Goal: Information Seeking & Learning: Learn about a topic

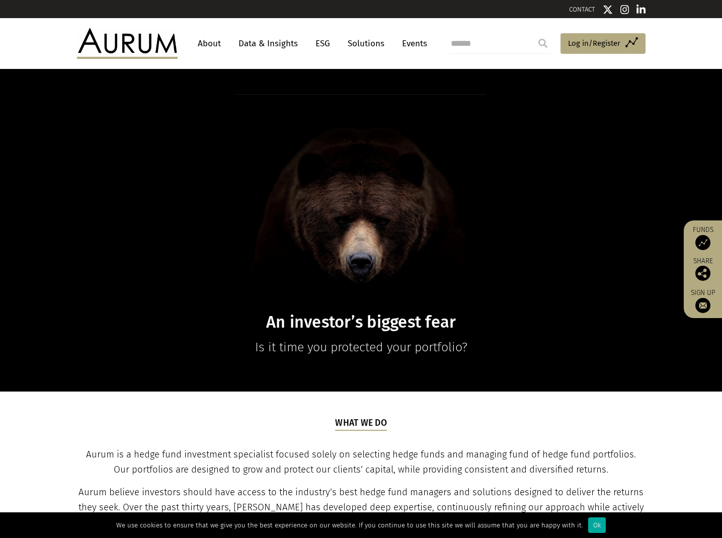
click at [277, 43] on link "Data & Insights" at bounding box center [267, 43] width 69 height 19
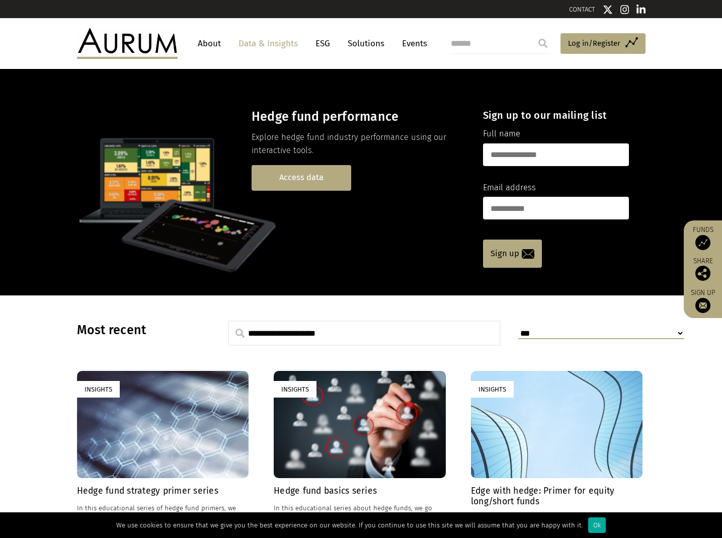
click at [325, 180] on link "Access data" at bounding box center [302, 178] width 100 height 26
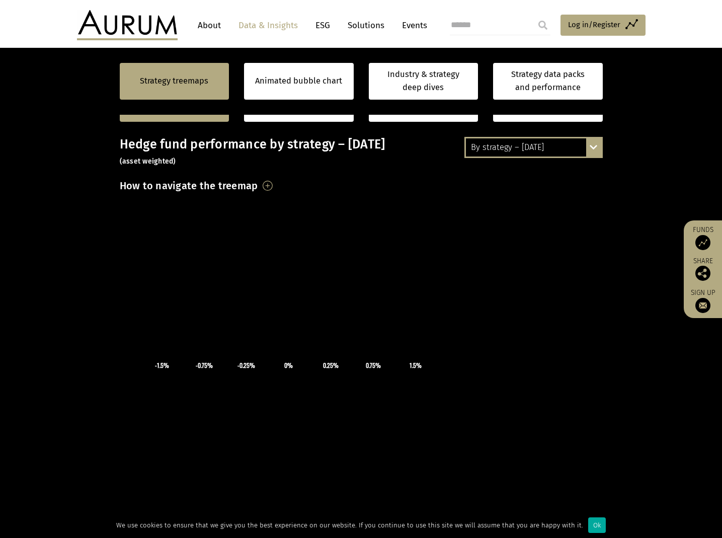
scroll to position [250, 0]
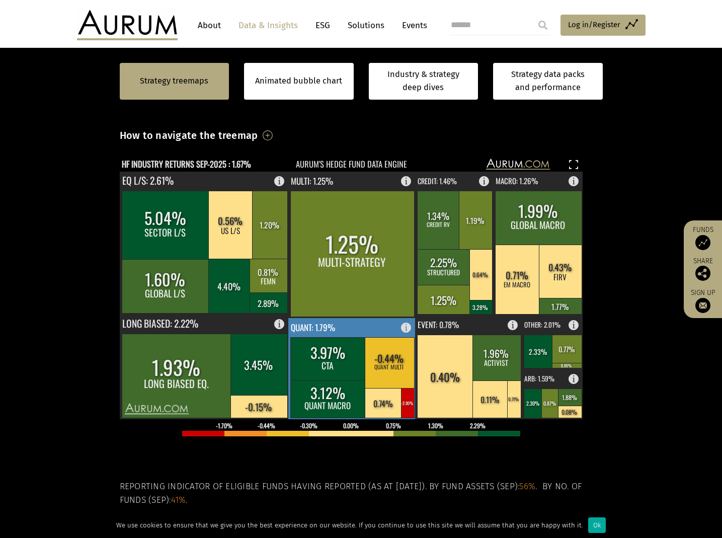
click at [379, 330] on rect at bounding box center [352, 368] width 128 height 101
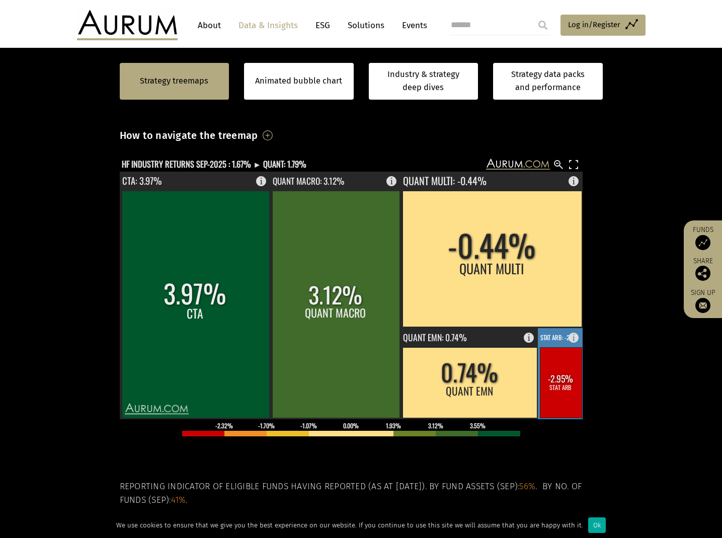
click at [564, 397] on rect at bounding box center [561, 382] width 42 height 70
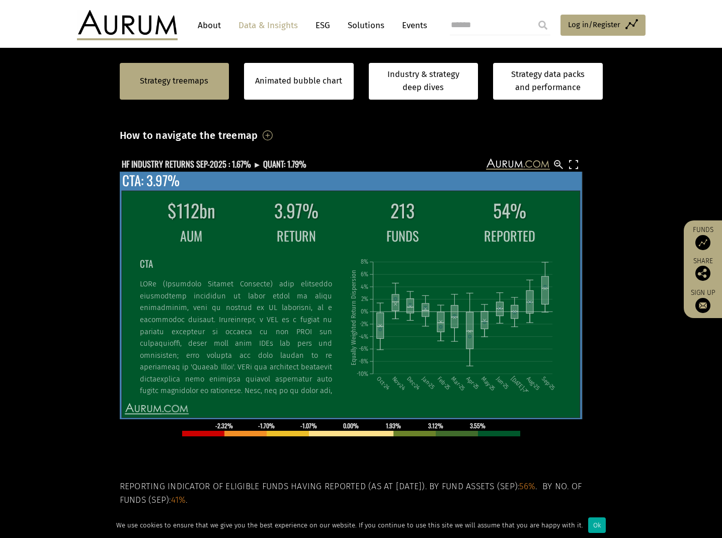
scroll to position [2, 0]
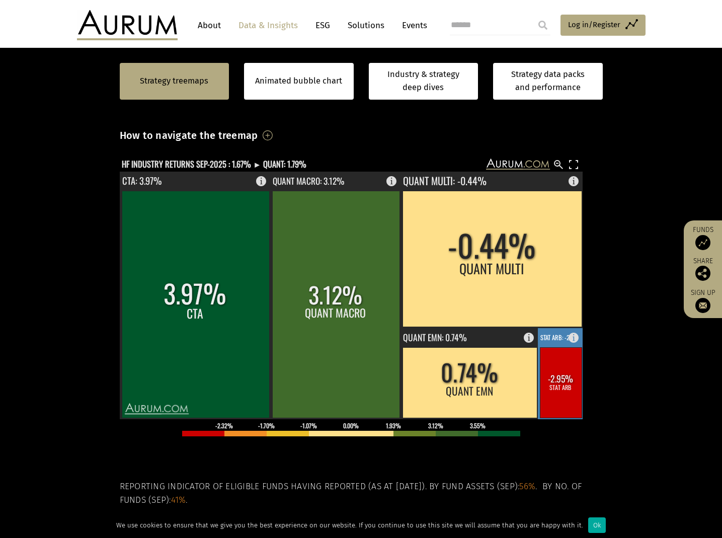
click at [567, 386] on rect at bounding box center [561, 382] width 42 height 70
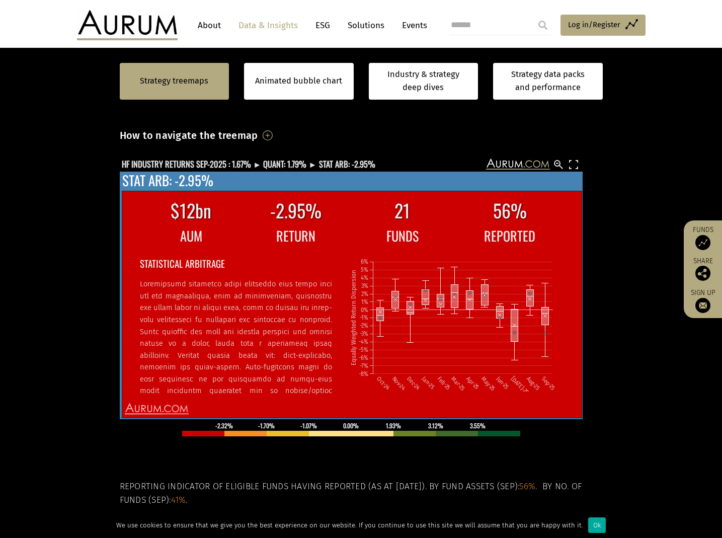
scroll to position [32, 0]
click at [402, 303] on icon "Oct-24 Nov-24 Dec-24 Jan-25 Feb-25 Mar-25 Apr-25 May-25 Jun-25 Jul-25 Aug-25 Se…" at bounding box center [455, 320] width 213 height 142
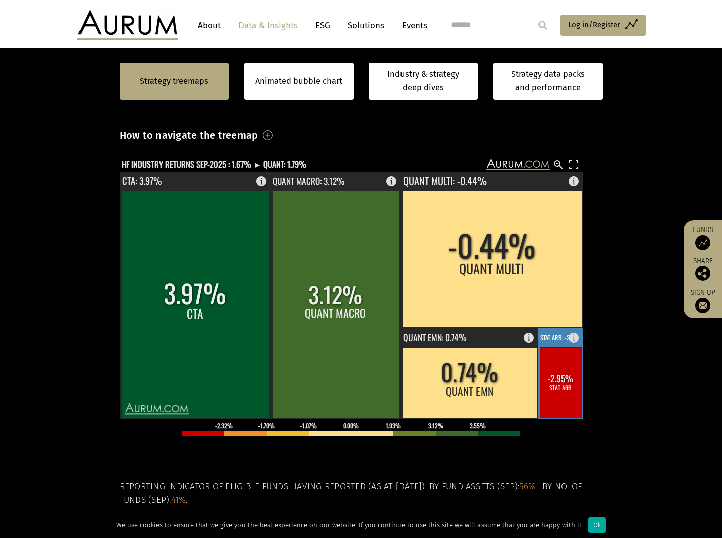
click at [555, 369] on rect at bounding box center [561, 382] width 42 height 70
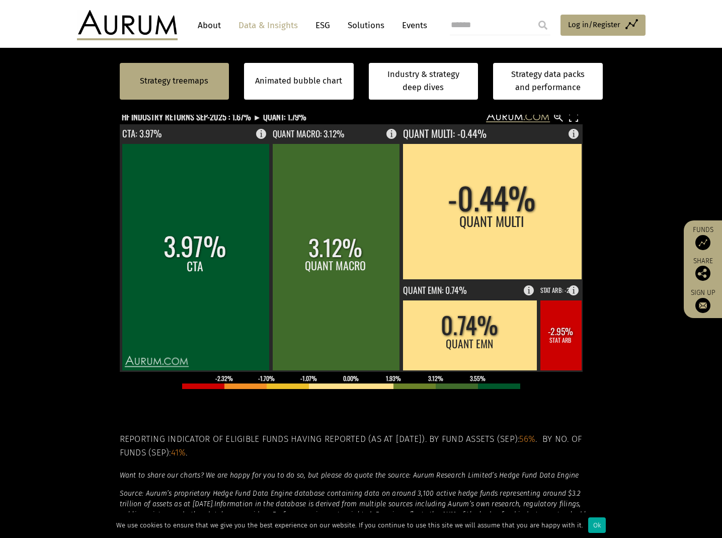
scroll to position [286, 0]
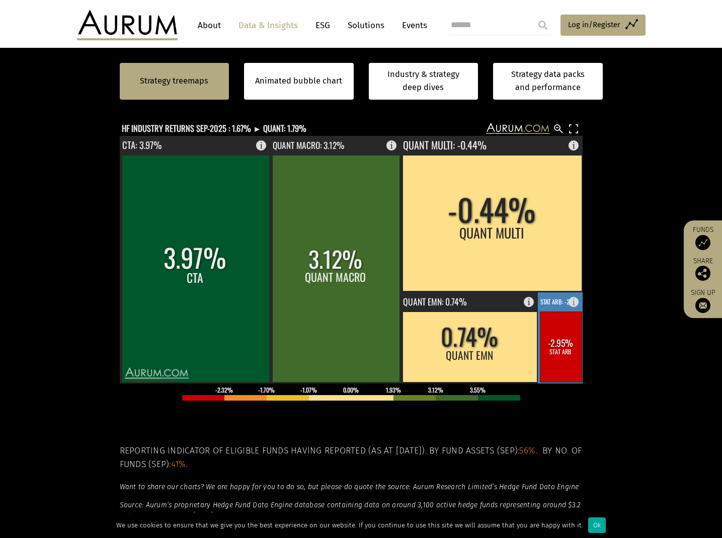
click at [560, 350] on rect at bounding box center [561, 346] width 42 height 70
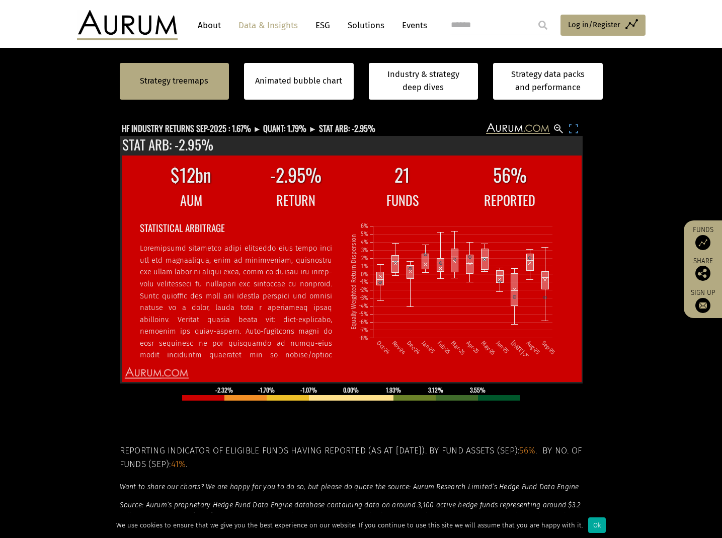
click at [571, 128] on rect at bounding box center [574, 129] width 12 height 12
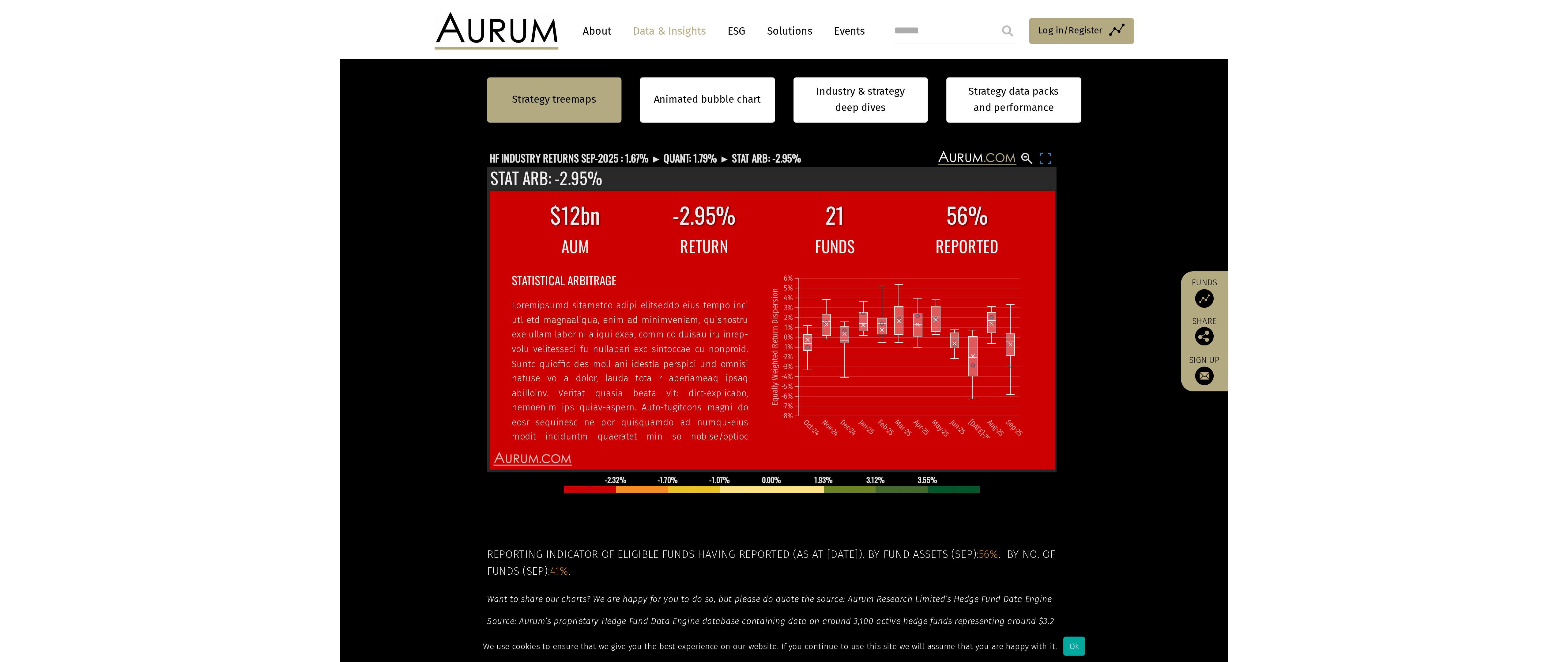
scroll to position [149, 0]
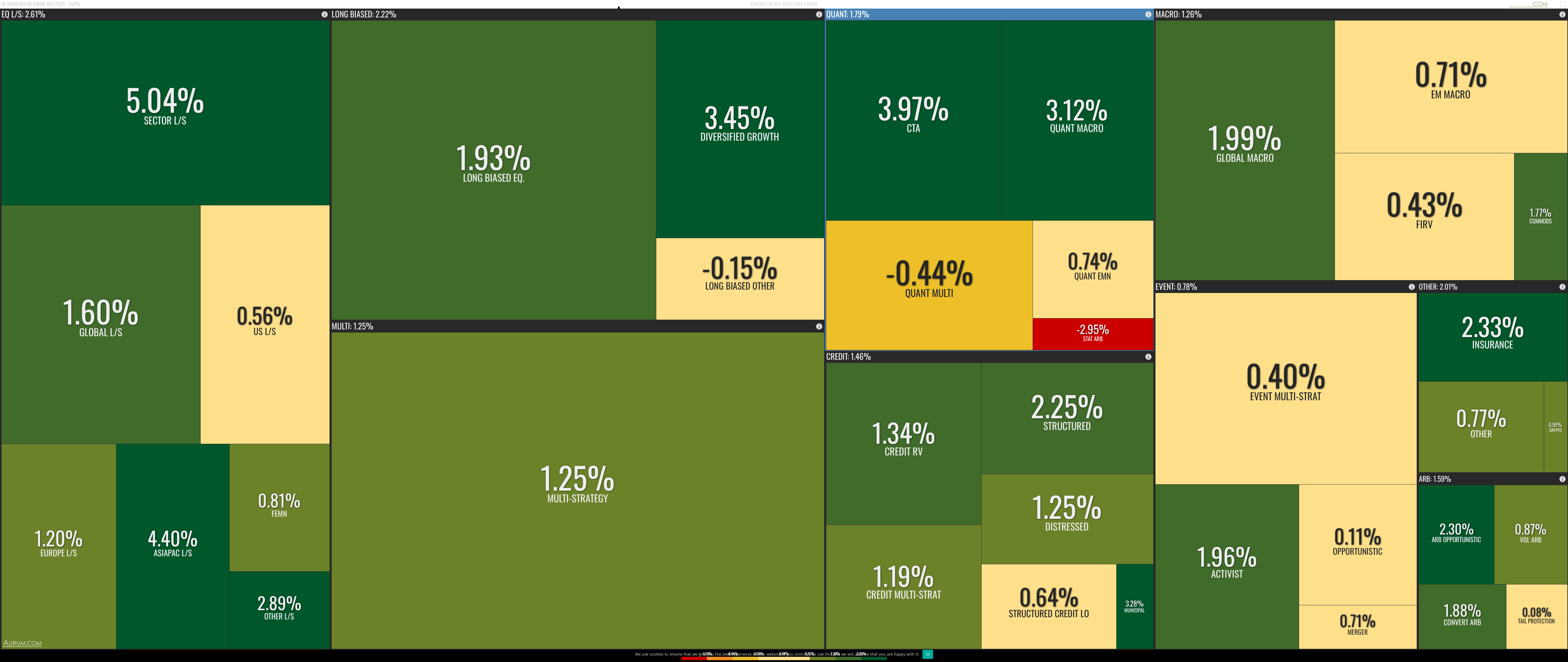
click at [439, 327] on rect at bounding box center [1093, 334] width 121 height 32
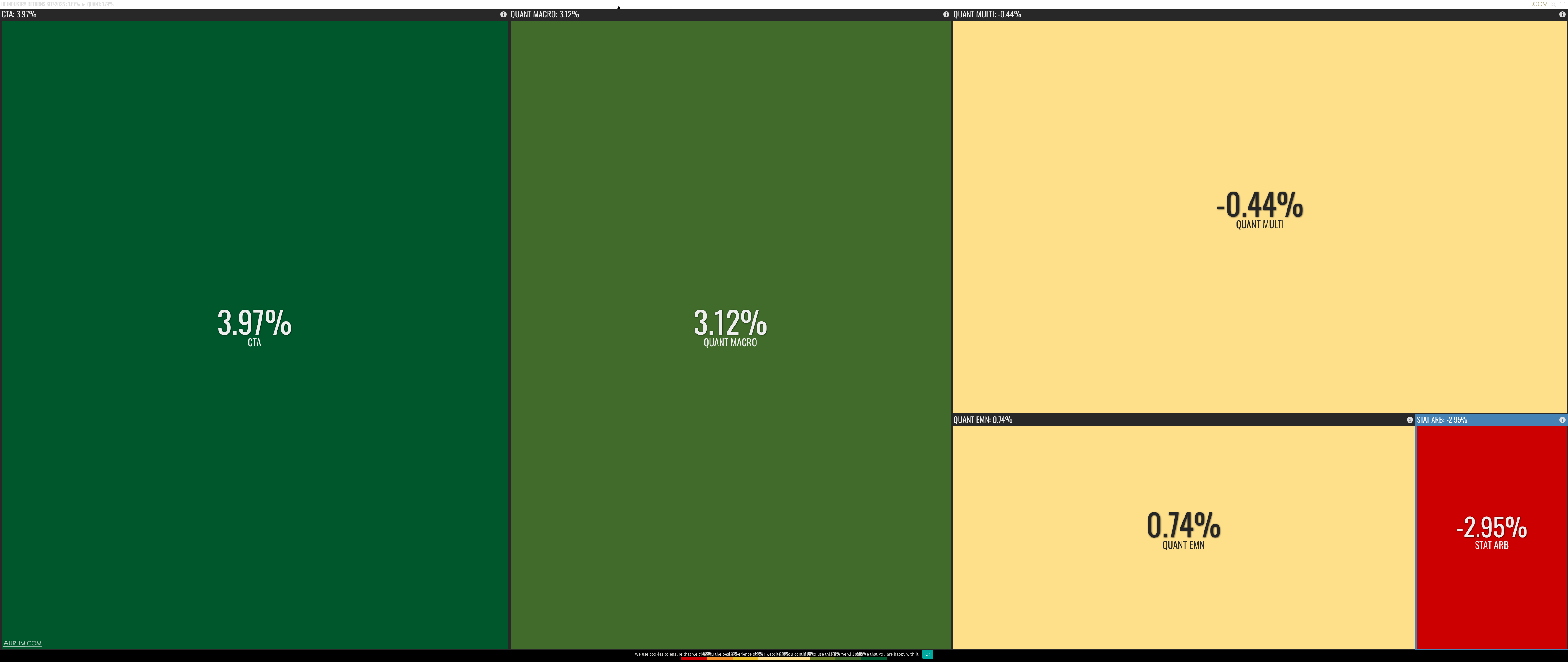
click at [439, 327] on rect at bounding box center [1492, 537] width 151 height 223
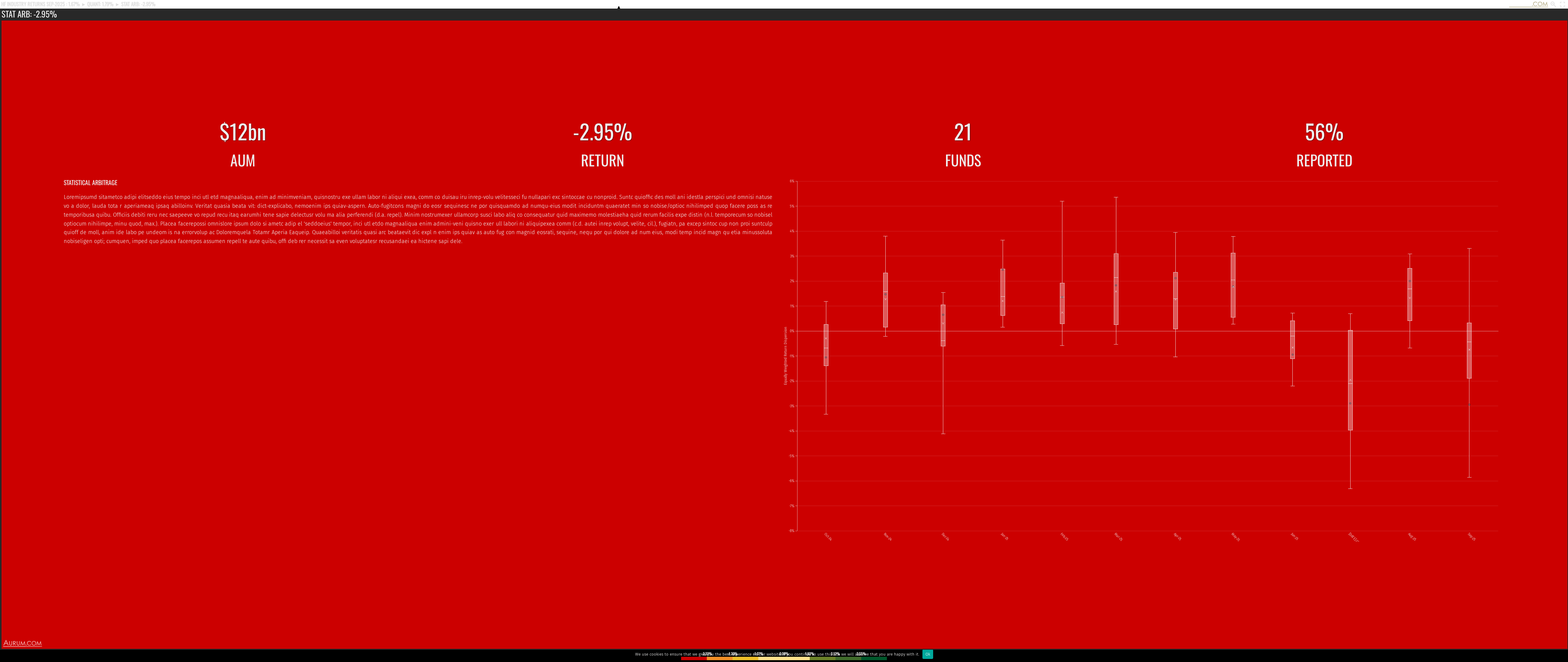
click at [439, 8] on icon "HF INDUSTRY RETURNS SEP-2025 : 1.67% ► QUANT: 1.79% ► STAT ARB: -2.95% Aurum's …" at bounding box center [784, 4] width 1568 height 9
click at [439, 7] on rect at bounding box center [1563, 4] width 7 height 7
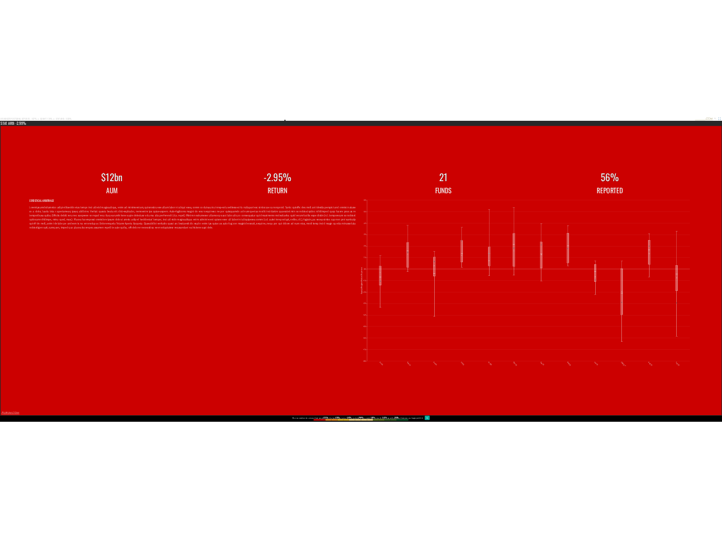
scroll to position [286, 0]
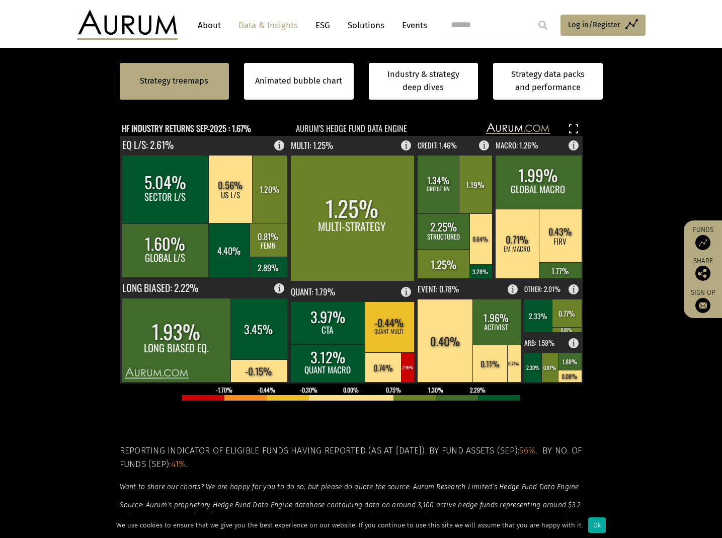
click at [626, 159] on section "Strategy treemaps Animated bubble chart Industry & strategy deep dives Strategy…" at bounding box center [361, 298] width 722 height 629
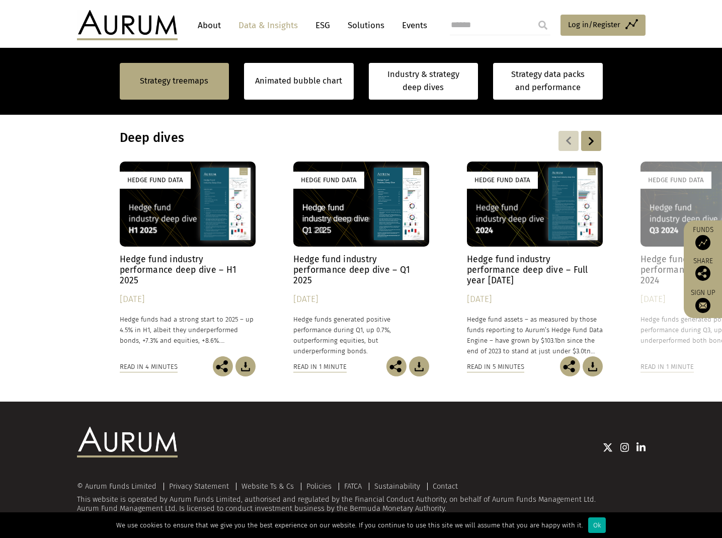
scroll to position [794, 0]
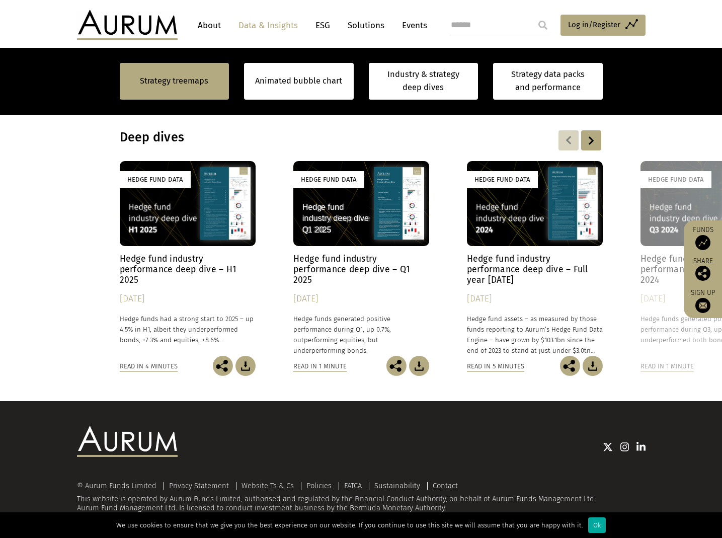
click at [146, 275] on h4 "Hedge fund industry performance deep dive – H1 2025" at bounding box center [188, 270] width 136 height 32
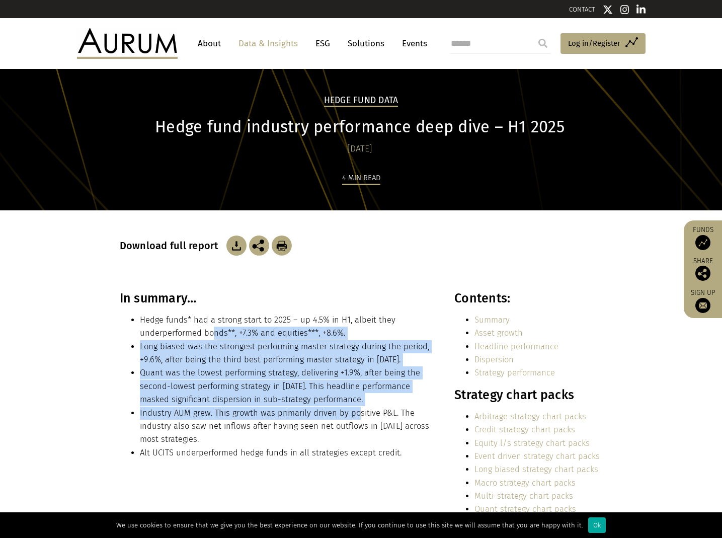
drag, startPoint x: 233, startPoint y: 337, endPoint x: 354, endPoint y: 417, distance: 145.0
click at [354, 417] on ul "Hedge funds* had a strong start to 2025 – up 4.5% in H1, albeit they underperfo…" at bounding box center [276, 386] width 313 height 146
click at [354, 417] on li "Industry AUM grew. This growth was primarily driven by positive P&L. The indust…" at bounding box center [286, 427] width 293 height 40
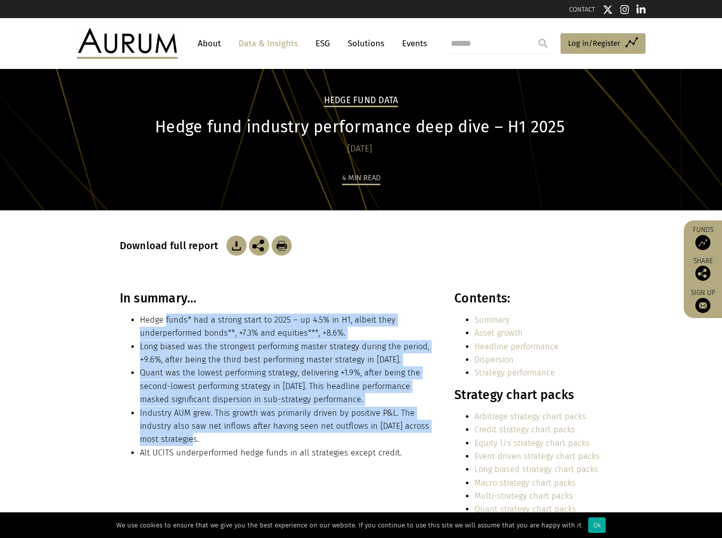
drag, startPoint x: 389, startPoint y: 438, endPoint x: 165, endPoint y: 325, distance: 250.7
click at [165, 326] on ul "Hedge funds* had a strong start to 2025 – up 4.5% in H1, albeit they underperfo…" at bounding box center [276, 386] width 313 height 146
click at [165, 325] on li "Hedge funds* had a strong start to 2025 – up 4.5% in H1, albeit they underperfo…" at bounding box center [286, 326] width 293 height 27
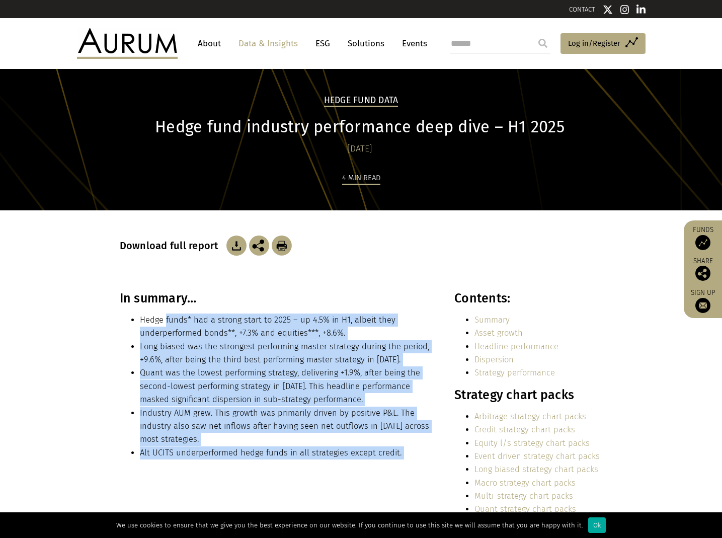
drag, startPoint x: 165, startPoint y: 325, endPoint x: 395, endPoint y: 447, distance: 261.1
click at [395, 447] on ul "Hedge funds* had a strong start to 2025 – up 4.5% in H1, albeit they underperfo…" at bounding box center [276, 386] width 313 height 146
click at [395, 447] on li "Alt UCITS underperformed hedge funds in all strategies except credit." at bounding box center [286, 452] width 293 height 13
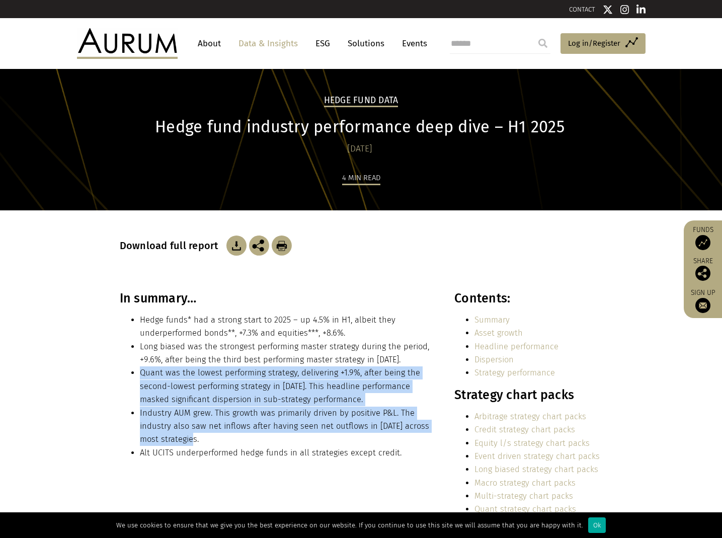
drag, startPoint x: 381, startPoint y: 442, endPoint x: 138, endPoint y: 377, distance: 251.5
click at [139, 377] on ul "Hedge funds* had a strong start to 2025 – up 4.5% in H1, albeit they underperfo…" at bounding box center [276, 386] width 313 height 146
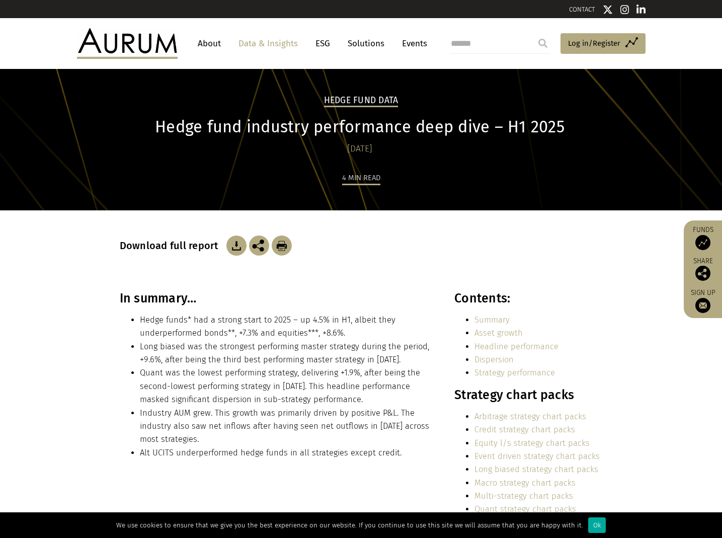
click at [138, 376] on ul "Hedge funds* had a strong start to 2025 – up 4.5% in H1, albeit they underperfo…" at bounding box center [276, 386] width 313 height 146
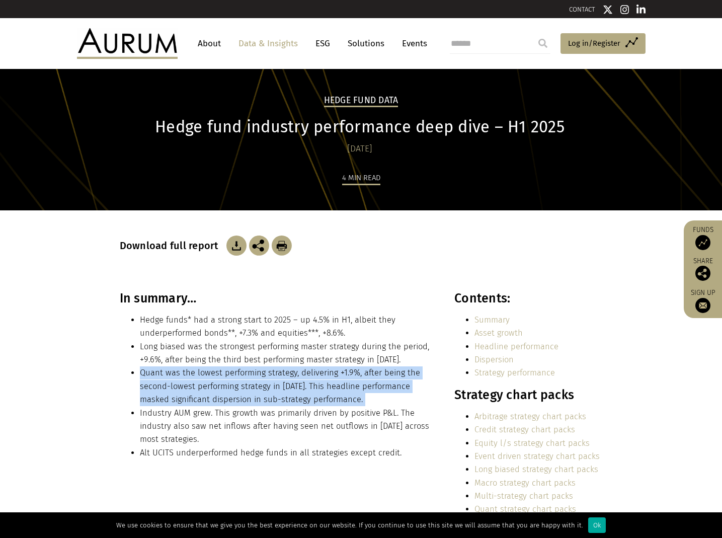
drag, startPoint x: 138, startPoint y: 376, endPoint x: 387, endPoint y: 397, distance: 250.4
click at [387, 397] on ul "Hedge funds* had a strong start to 2025 – up 4.5% in H1, albeit they underperfo…" at bounding box center [276, 386] width 313 height 146
click at [387, 397] on li "Quant was the lowest performing strategy, delivering +1.9%, after being the sec…" at bounding box center [286, 386] width 293 height 40
drag, startPoint x: 370, startPoint y: 395, endPoint x: 121, endPoint y: 376, distance: 249.8
click at [121, 376] on ul "Hedge funds* had a strong start to 2025 – up 4.5% in H1, albeit they underperfo…" at bounding box center [276, 386] width 313 height 146
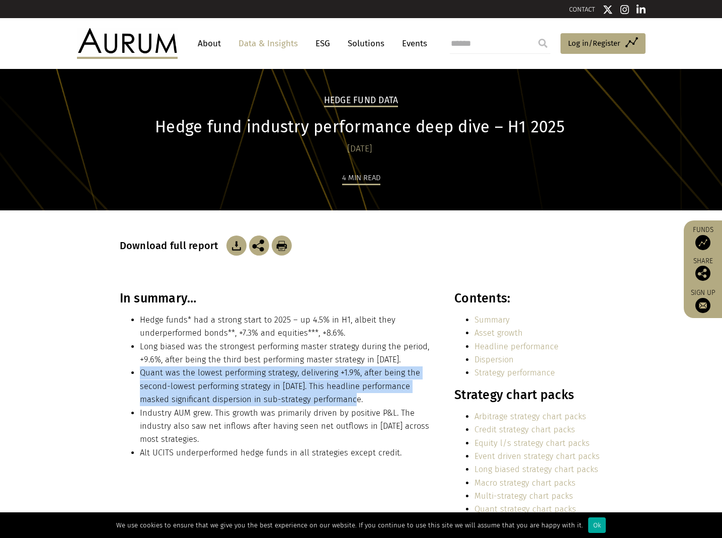
click at [121, 376] on ul "Hedge funds* had a strong start to 2025 – up 4.5% in H1, albeit they underperfo…" at bounding box center [276, 386] width 313 height 146
drag, startPoint x: 121, startPoint y: 376, endPoint x: 360, endPoint y: 396, distance: 240.3
click at [360, 396] on ul "Hedge funds* had a strong start to 2025 – up 4.5% in H1, albeit they underperfo…" at bounding box center [276, 386] width 313 height 146
click at [360, 396] on li "Quant was the lowest performing strategy, delivering +1.9%, after being the sec…" at bounding box center [286, 386] width 293 height 40
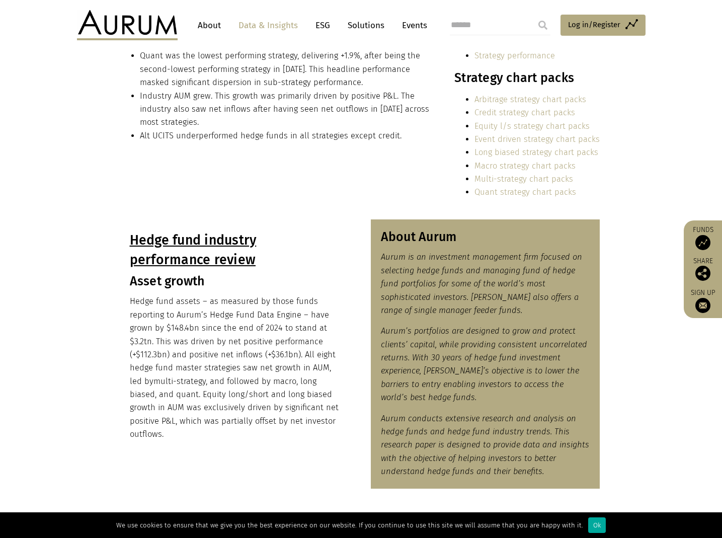
scroll to position [352, 0]
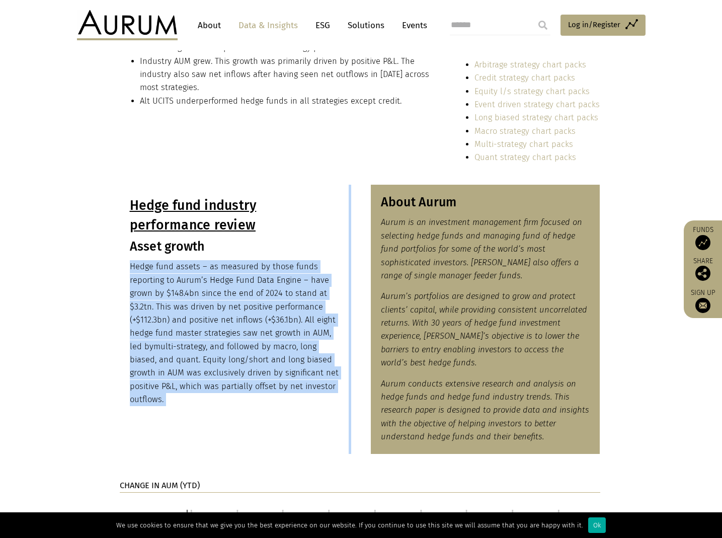
drag, startPoint x: 338, startPoint y: 393, endPoint x: 124, endPoint y: 270, distance: 246.6
click at [124, 270] on div "Hedge fund industry performance review Asset growth Hedge fund assets – as meas…" at bounding box center [361, 319] width 503 height 269
click at [124, 270] on div "Hedge fund industry performance review Asset growth Hedge fund assets – as meas…" at bounding box center [234, 301] width 229 height 232
drag, startPoint x: 124, startPoint y: 270, endPoint x: 281, endPoint y: 386, distance: 195.3
click at [281, 386] on div "Hedge fund industry performance review Asset growth Hedge fund assets – as meas…" at bounding box center [234, 301] width 229 height 232
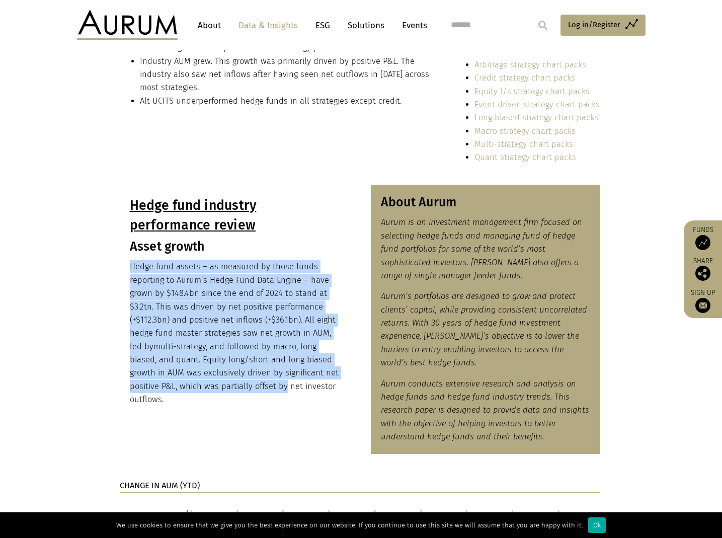
click at [281, 386] on p "Hedge fund assets – as measured by those funds reporting to Aurum’s Hedge Fund …" at bounding box center [234, 333] width 209 height 146
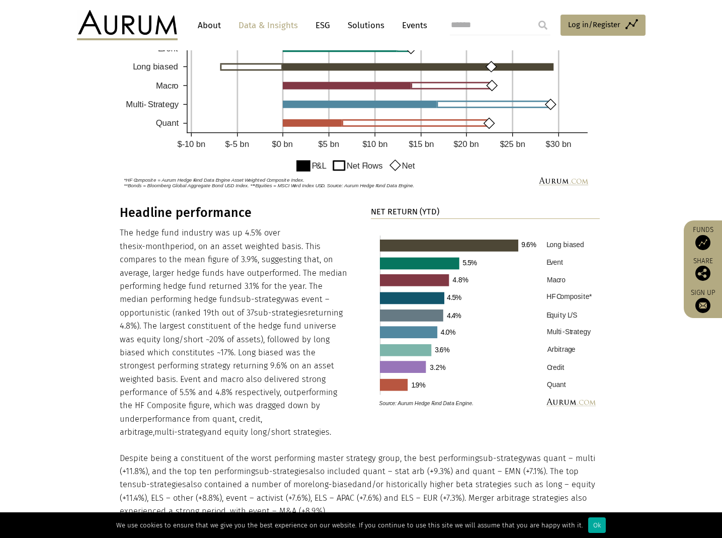
scroll to position [908, 0]
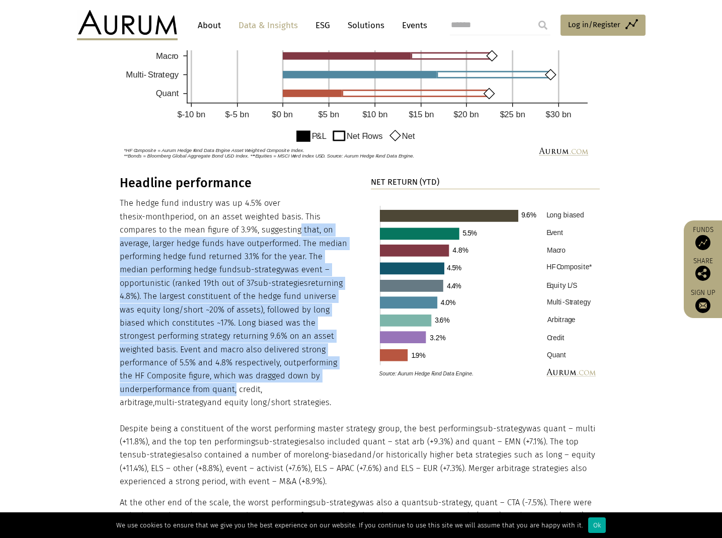
drag, startPoint x: 232, startPoint y: 226, endPoint x: 314, endPoint y: 381, distance: 175.1
click at [314, 381] on p "The hedge fund industry was up 4.5% over the six-month period, on an asset weig…" at bounding box center [234, 303] width 229 height 212
drag, startPoint x: 339, startPoint y: 394, endPoint x: 159, endPoint y: 228, distance: 244.9
click at [159, 228] on p "The hedge fund industry was up 4.5% over the six-month period, on an asset weig…" at bounding box center [234, 303] width 229 height 212
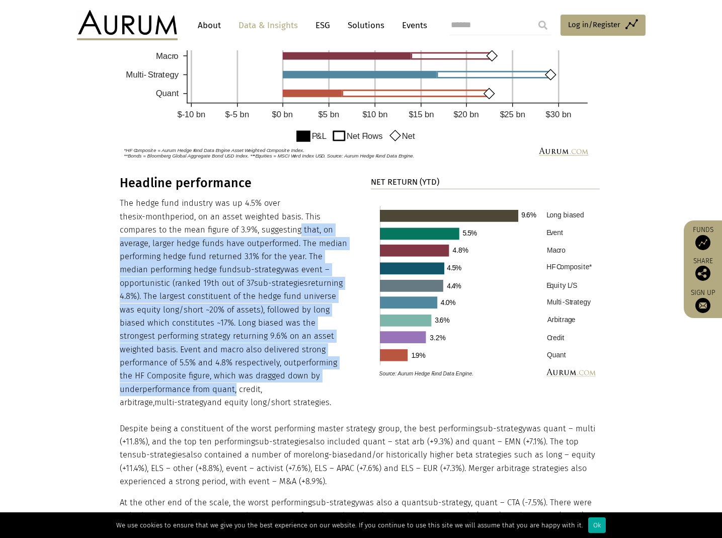
click at [160, 361] on p "The hedge fund industry was up 4.5% over the six-month period, on an asset weig…" at bounding box center [234, 303] width 229 height 212
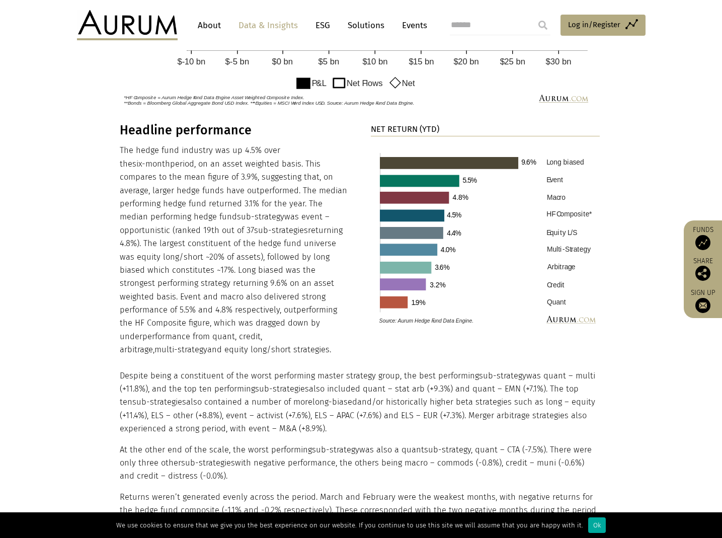
scroll to position [1115, 0]
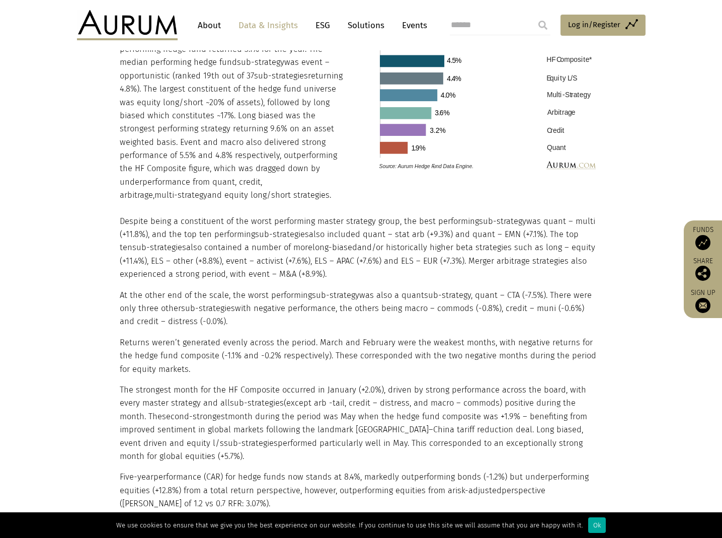
drag, startPoint x: 357, startPoint y: 258, endPoint x: 140, endPoint y: 206, distance: 223.0
click at [140, 215] on p "Despite being a constituent of the worst performing master strategy group, the …" at bounding box center [360, 248] width 480 height 66
click at [136, 215] on p "Despite being a constituent of the worst performing master strategy group, the …" at bounding box center [360, 248] width 480 height 66
drag, startPoint x: 165, startPoint y: 224, endPoint x: 568, endPoint y: 261, distance: 405.2
click at [568, 261] on p "Despite being a constituent of the worst performing master strategy group, the …" at bounding box center [360, 248] width 480 height 66
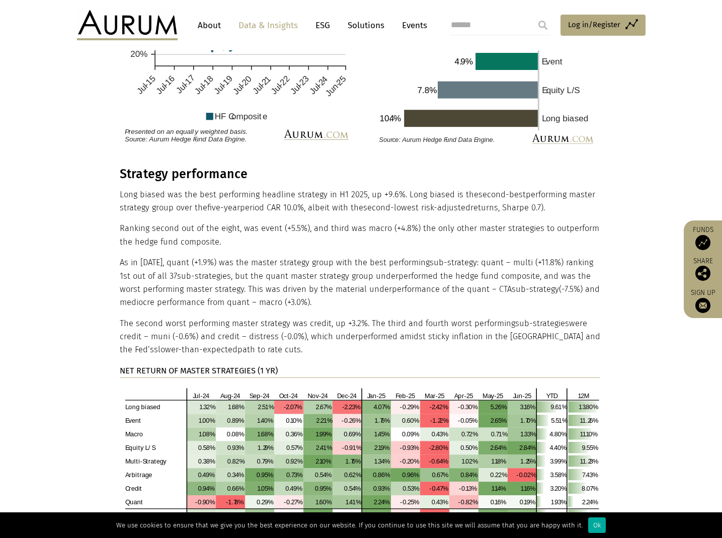
scroll to position [1859, 0]
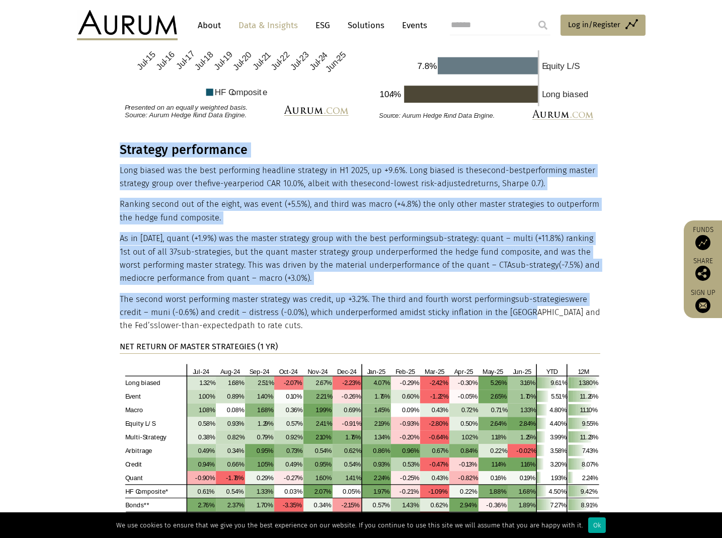
drag, startPoint x: 408, startPoint y: 264, endPoint x: 112, endPoint y: 141, distance: 320.3
click at [112, 142] on div "Strategy performance Long biased was the best performing headline strategy in H…" at bounding box center [361, 341] width 503 height 399
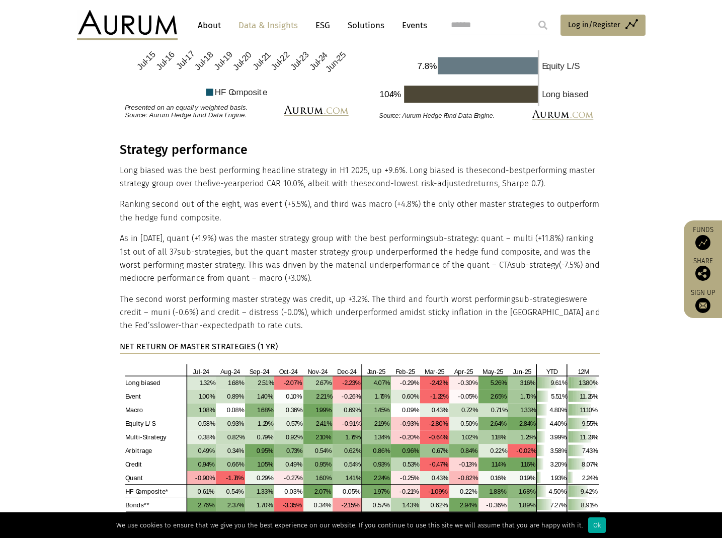
click at [112, 142] on div "Strategy performance Long biased was the best performing headline strategy in H…" at bounding box center [361, 341] width 503 height 399
drag, startPoint x: 128, startPoint y: 146, endPoint x: 405, endPoint y: 257, distance: 297.8
click at [405, 257] on div "Strategy performance Long biased was the best performing headline strategy in H…" at bounding box center [361, 341] width 503 height 399
click at [405, 257] on p "As in 2024, quant (+1.9%) was the master strategy group with the best performin…" at bounding box center [360, 258] width 480 height 53
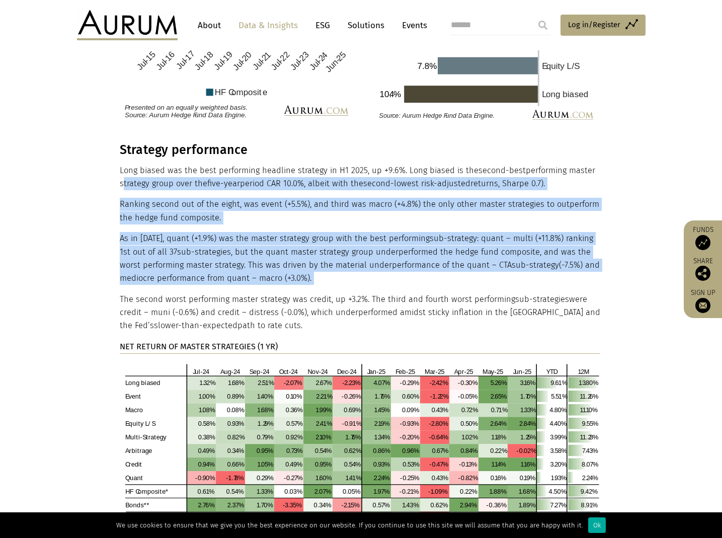
drag, startPoint x: 403, startPoint y: 256, endPoint x: 122, endPoint y: 153, distance: 299.1
click at [121, 151] on div "Strategy performance Long biased was the best performing headline strategy in H…" at bounding box center [360, 341] width 480 height 399
click at [122, 164] on p "Long biased was the best performing headline strategy in H1 2025, up +9.6%. Lon…" at bounding box center [360, 177] width 480 height 27
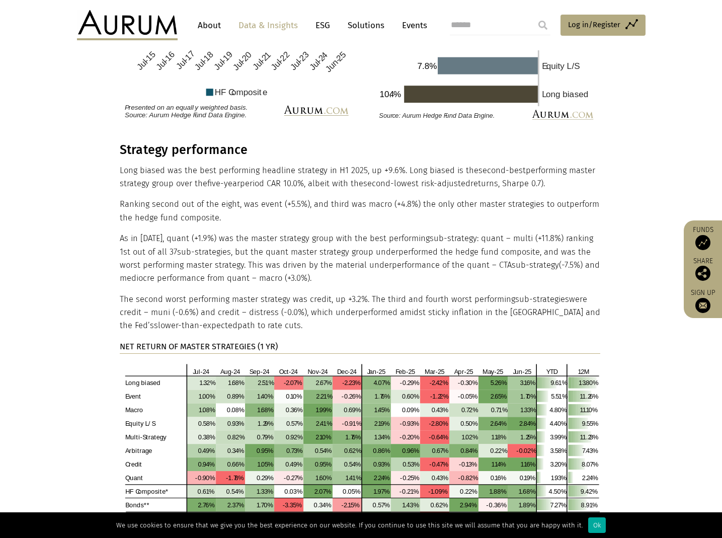
drag, startPoint x: 123, startPoint y: 155, endPoint x: 372, endPoint y: 303, distance: 289.9
click at [373, 304] on div "Strategy performance Long biased was the best performing headline strategy in H…" at bounding box center [360, 341] width 480 height 399
click at [372, 303] on p "The second worst performing master strategy was credit, up +3.2%. The third and…" at bounding box center [360, 313] width 480 height 40
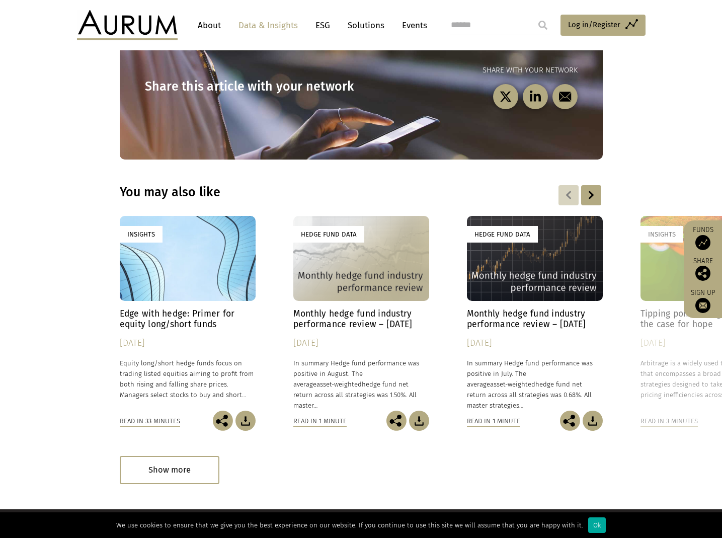
scroll to position [2828, 0]
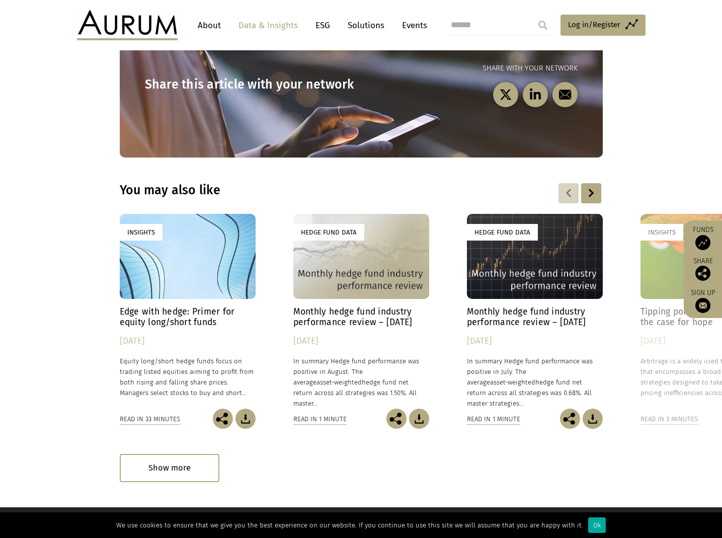
click at [523, 306] on h4 "Monthly hedge fund industry performance review – July 2025" at bounding box center [535, 316] width 136 height 21
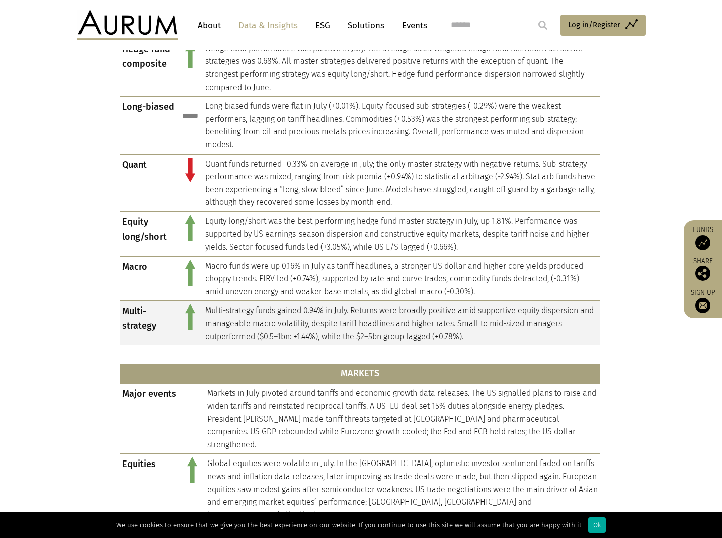
scroll to position [494, 0]
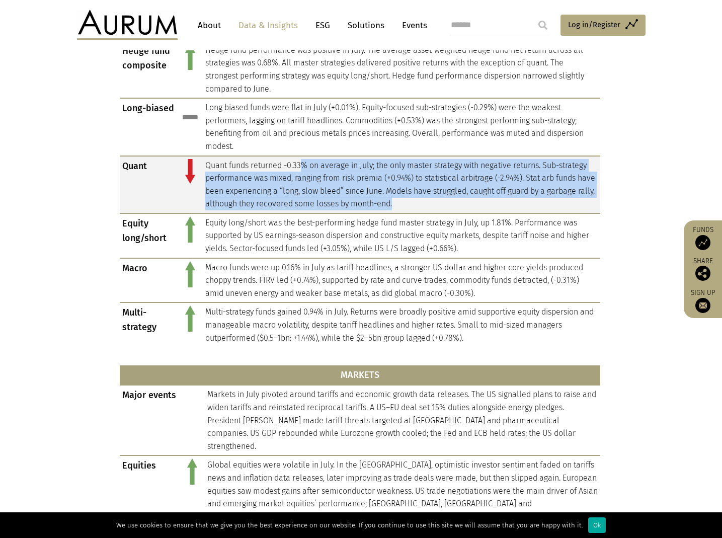
drag, startPoint x: 305, startPoint y: 162, endPoint x: 562, endPoint y: 204, distance: 261.1
click at [562, 204] on td "Quant funds returned -0.33% on average in July; the only master strategy with n…" at bounding box center [401, 184] width 397 height 57
drag, startPoint x: 513, startPoint y: 203, endPoint x: 202, endPoint y: 164, distance: 312.9
click at [203, 164] on td "Quant funds returned -0.33% on average in July; the only master strategy with n…" at bounding box center [401, 184] width 397 height 57
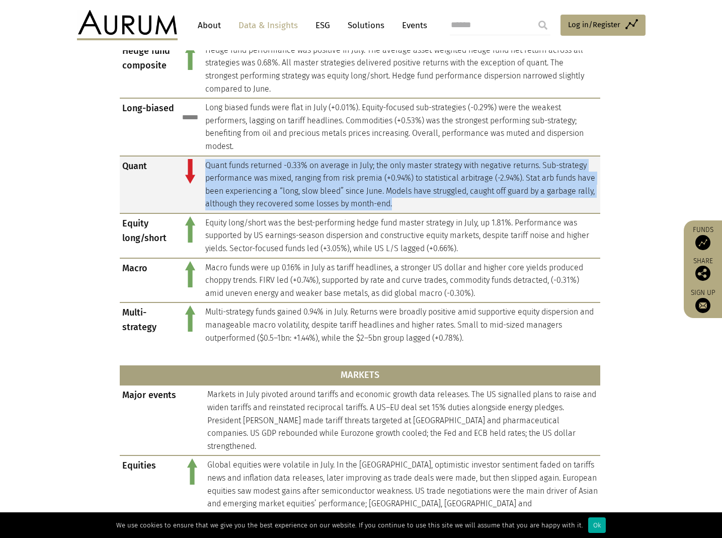
click at [203, 164] on td "Quant funds returned -0.33% on average in July; the only master strategy with n…" at bounding box center [401, 184] width 397 height 57
drag, startPoint x: 202, startPoint y: 164, endPoint x: 469, endPoint y: 209, distance: 271.0
click at [469, 209] on td "Quant funds returned -0.33% on average in July; the only master strategy with n…" at bounding box center [401, 184] width 397 height 57
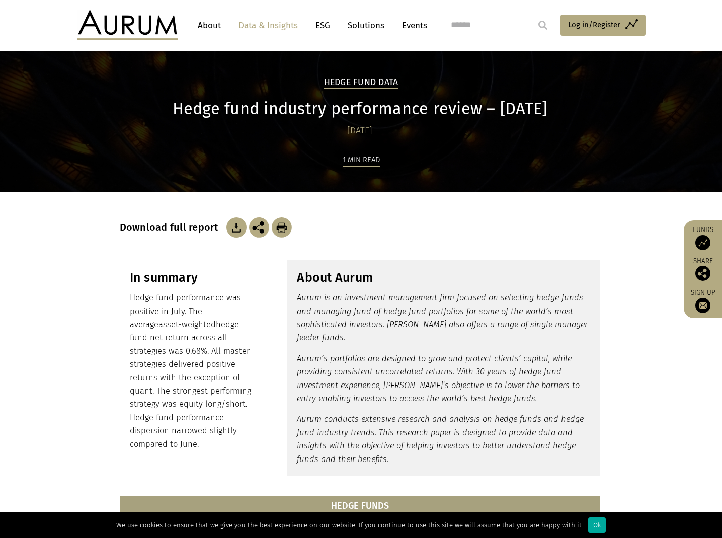
scroll to position [21, 0]
